Goal: Information Seeking & Learning: Learn about a topic

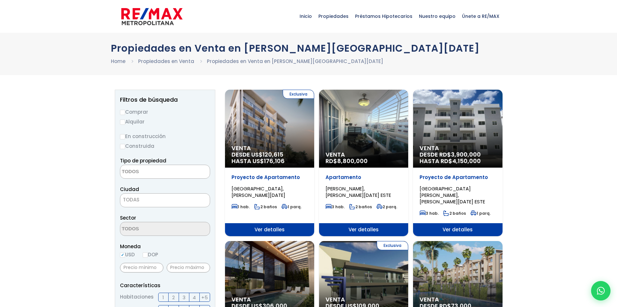
select select
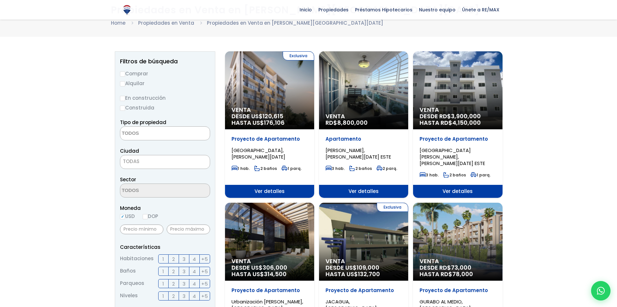
scroll to position [32, 0]
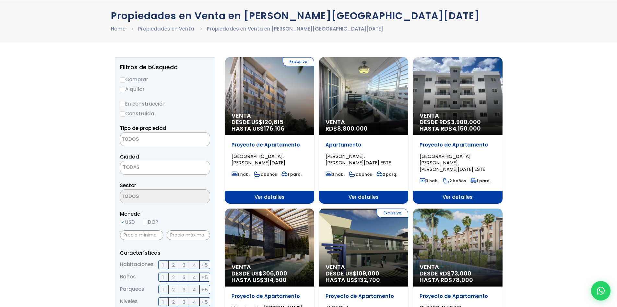
click at [144, 163] on span "TODAS" at bounding box center [165, 167] width 90 height 9
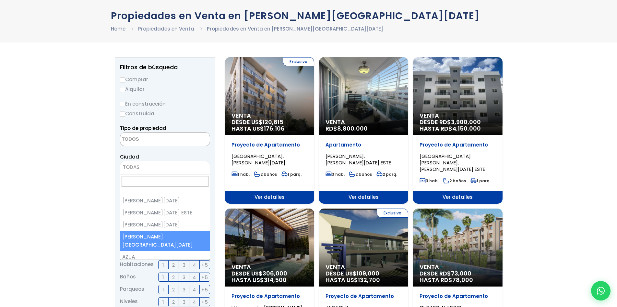
select select "150"
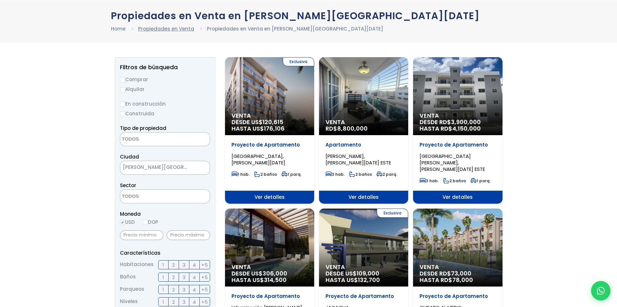
click at [179, 30] on link "Propiedades en Venta" at bounding box center [166, 28] width 56 height 7
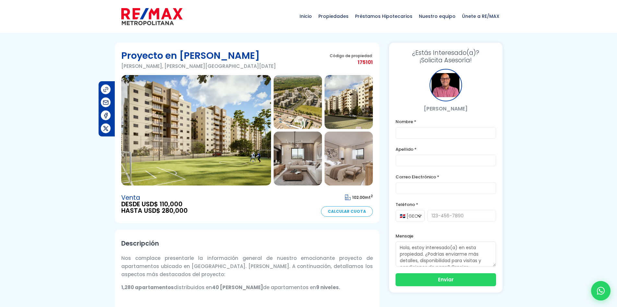
click at [241, 117] on img at bounding box center [196, 130] width 150 height 110
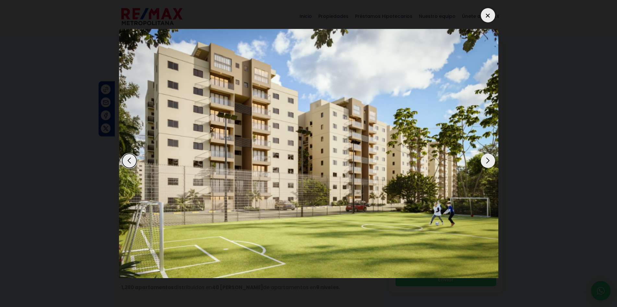
click at [487, 162] on div "Next slide" at bounding box center [488, 160] width 14 height 14
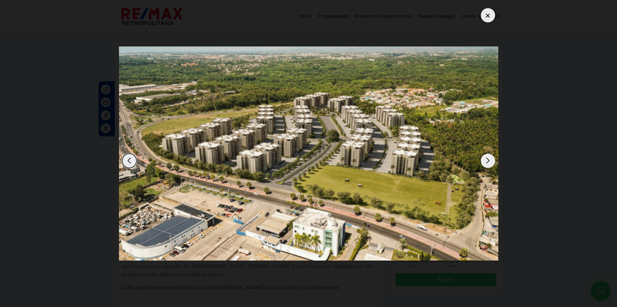
click at [487, 162] on div "Next slide" at bounding box center [488, 160] width 14 height 14
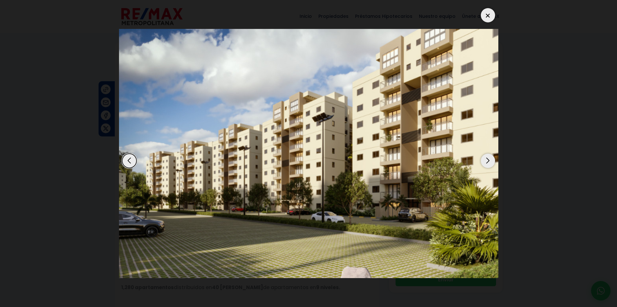
click at [487, 162] on div "Next slide" at bounding box center [488, 160] width 14 height 14
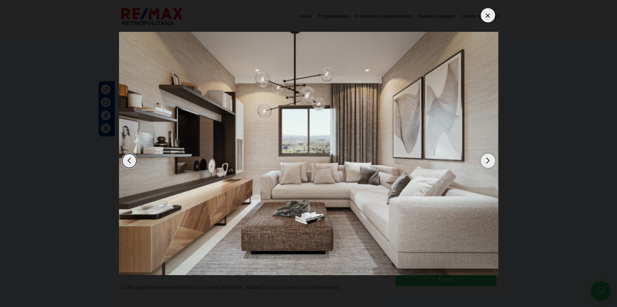
click at [487, 162] on div "Next slide" at bounding box center [488, 160] width 14 height 14
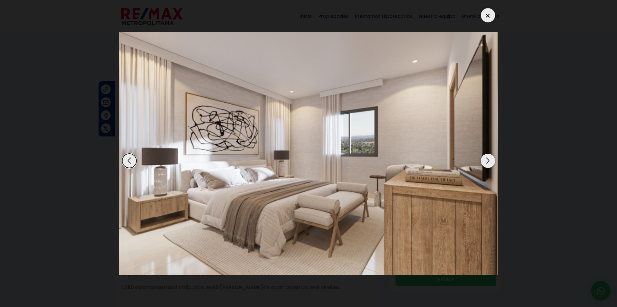
click at [487, 162] on div "Next slide" at bounding box center [488, 160] width 14 height 14
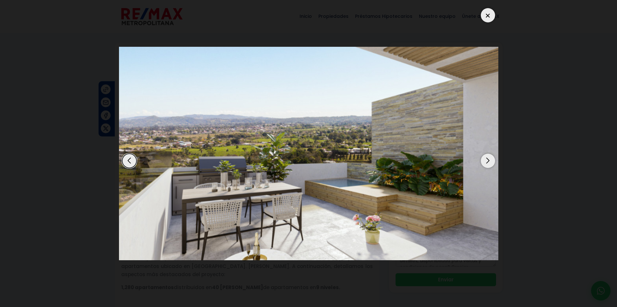
click at [487, 162] on div "Next slide" at bounding box center [488, 160] width 14 height 14
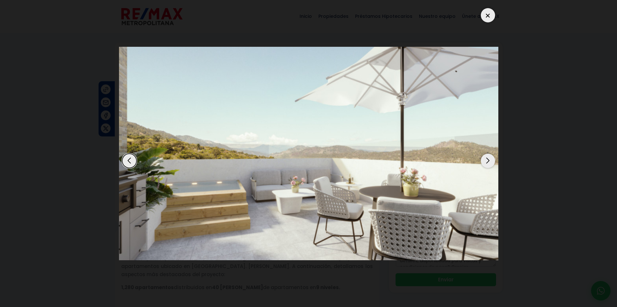
click at [487, 162] on div "Next slide" at bounding box center [488, 160] width 14 height 14
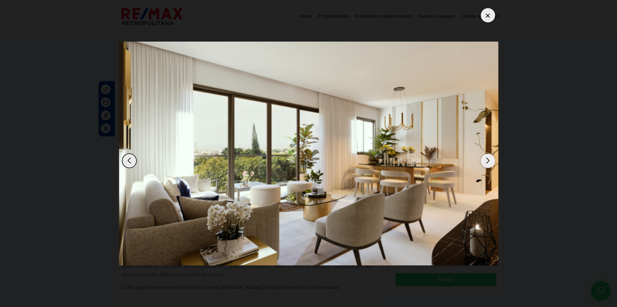
click at [485, 164] on div "Next slide" at bounding box center [488, 160] width 14 height 14
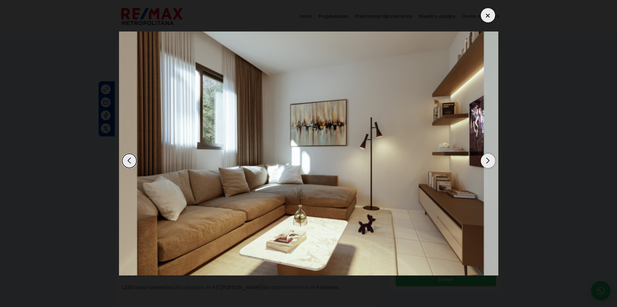
click at [491, 12] on div at bounding box center [488, 15] width 14 height 14
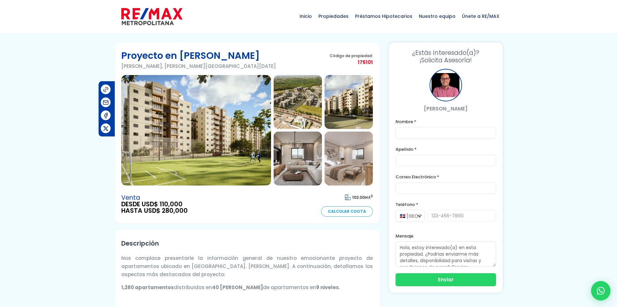
click at [306, 170] on img at bounding box center [298, 158] width 48 height 54
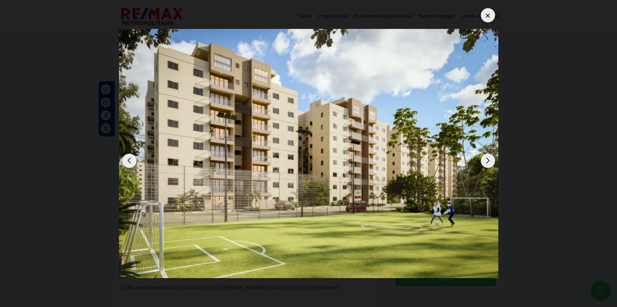
click at [485, 16] on div at bounding box center [488, 15] width 14 height 14
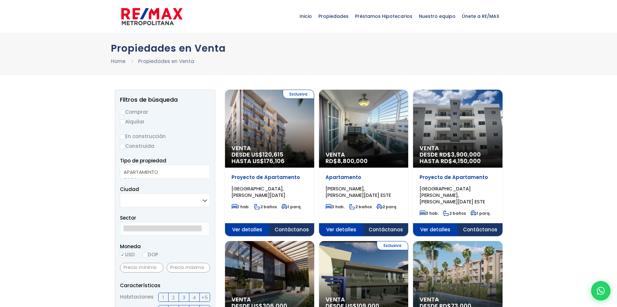
select select
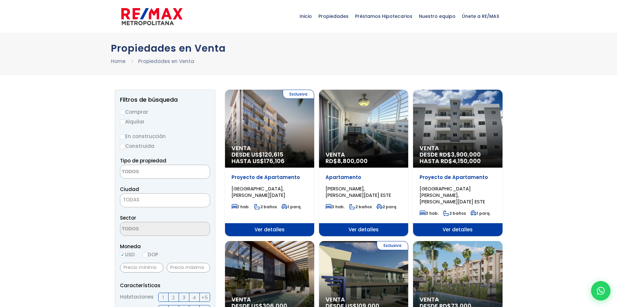
click at [178, 200] on span "TODAS" at bounding box center [165, 199] width 90 height 9
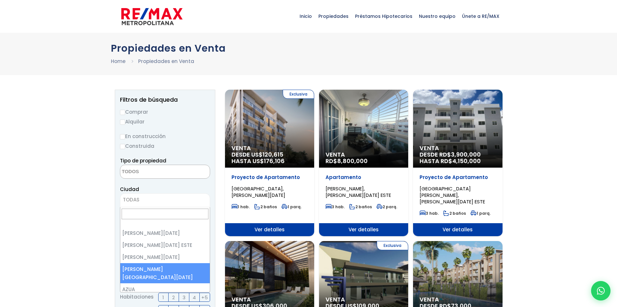
select select "150"
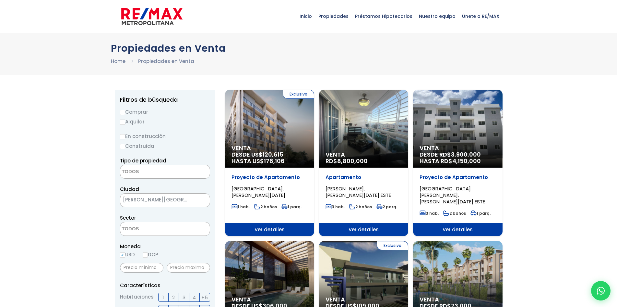
click at [187, 229] on span at bounding box center [165, 229] width 90 height 14
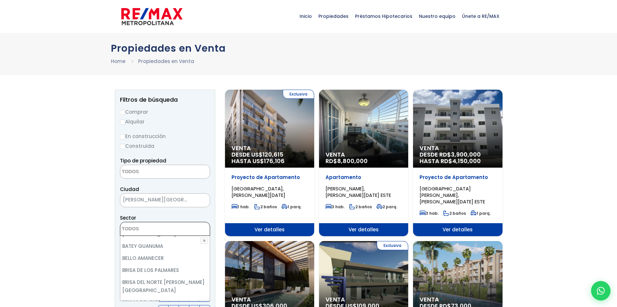
scroll to position [195, 0]
